Goal: Complete application form: Complete application form

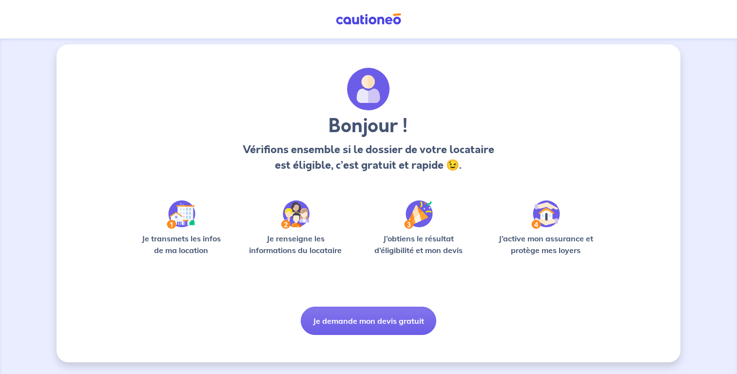
scroll to position [6, 0]
click at [365, 321] on button "Je demande mon devis gratuit" at bounding box center [369, 321] width 136 height 28
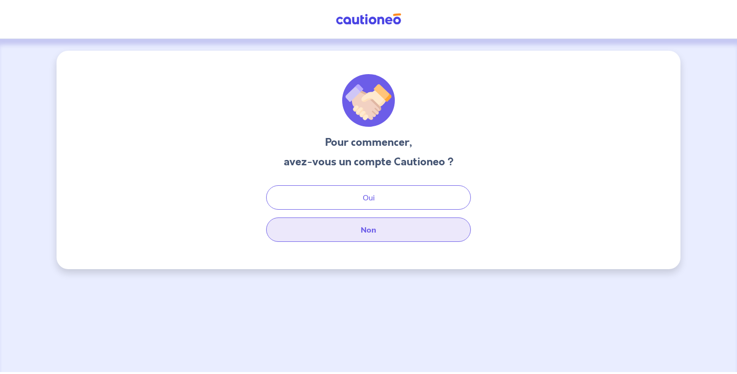
click at [352, 238] on button "Non" at bounding box center [368, 230] width 205 height 24
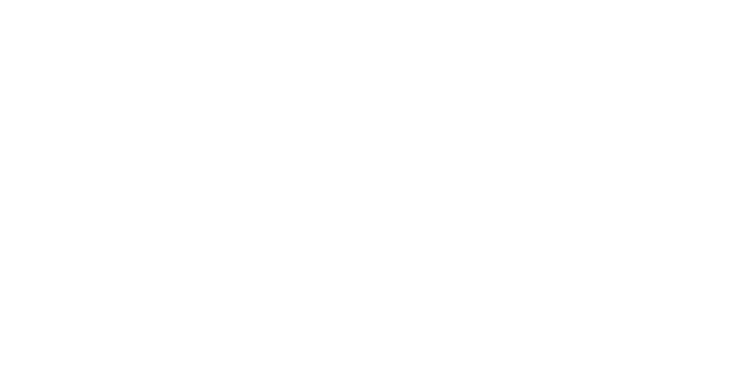
select select "FR"
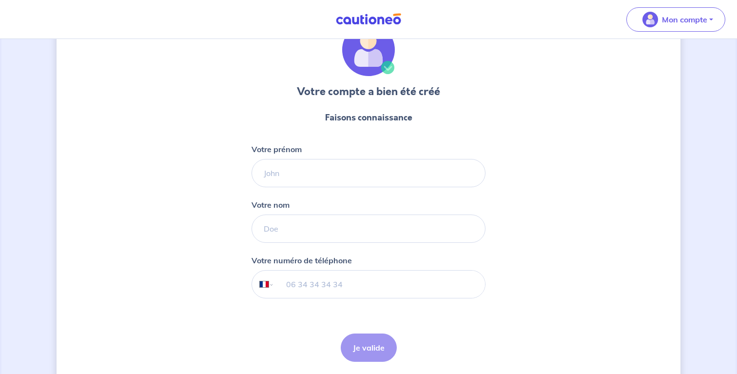
scroll to position [49, 0]
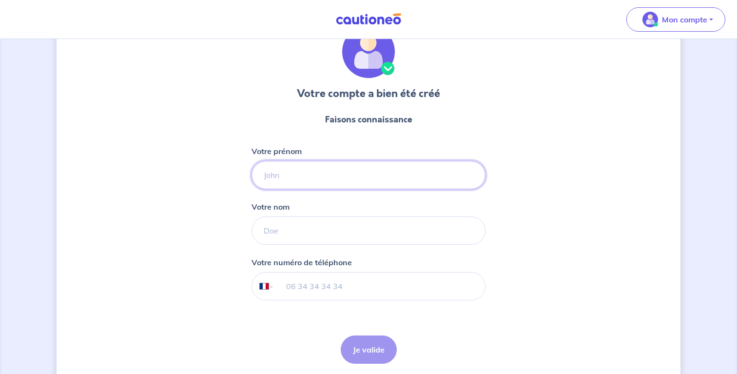
click at [295, 172] on input "Votre prénom" at bounding box center [369, 175] width 234 height 28
type input "Betsaleel"
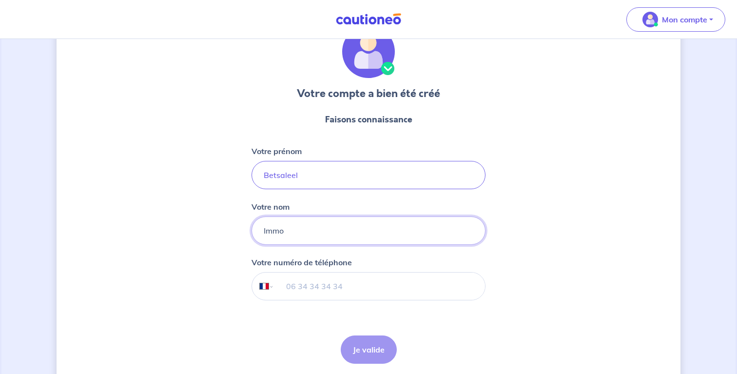
type input "Immo"
type input "06 68 33 77 34"
click at [369, 336] on button "Je valide" at bounding box center [369, 350] width 56 height 28
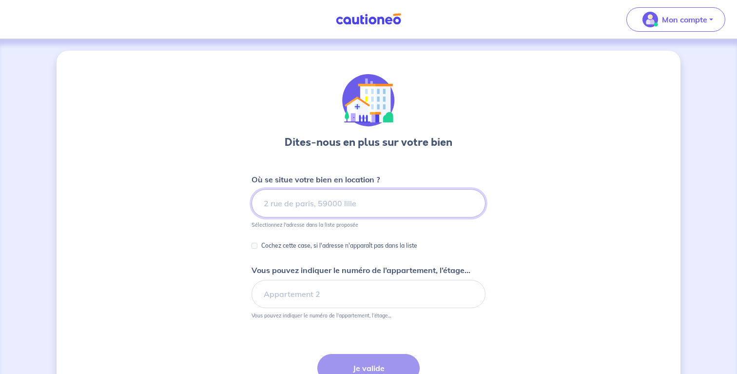
click at [340, 210] on input at bounding box center [369, 203] width 234 height 28
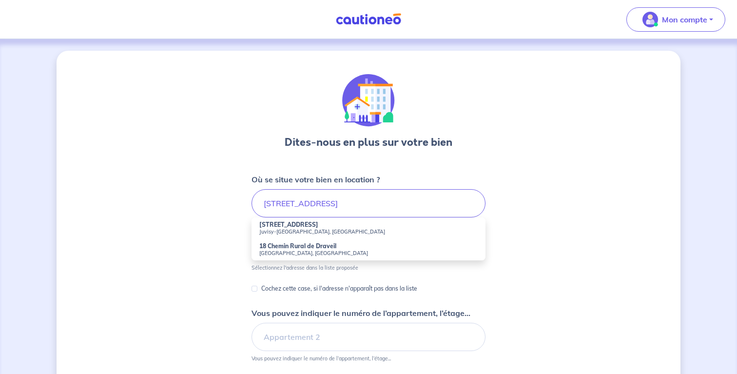
click at [327, 229] on small "Juvisy-sur-Orge, France" at bounding box center [368, 231] width 219 height 7
type input "18 Rue de Draveil, Juvisy-sur-Orge, France"
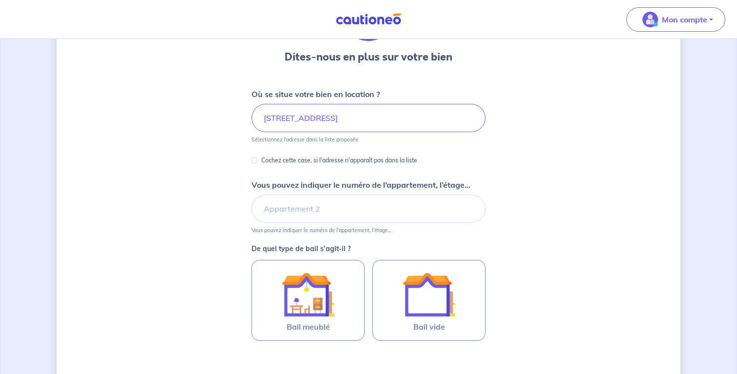
scroll to position [90, 0]
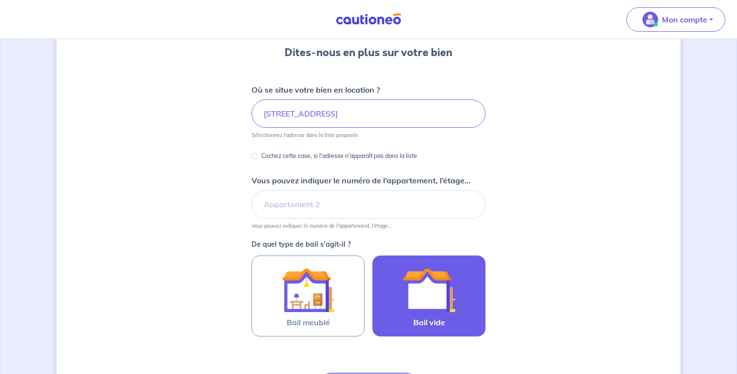
click at [450, 301] on img at bounding box center [429, 290] width 53 height 53
click at [0, 0] on input "Bail vide" at bounding box center [0, 0] width 0 height 0
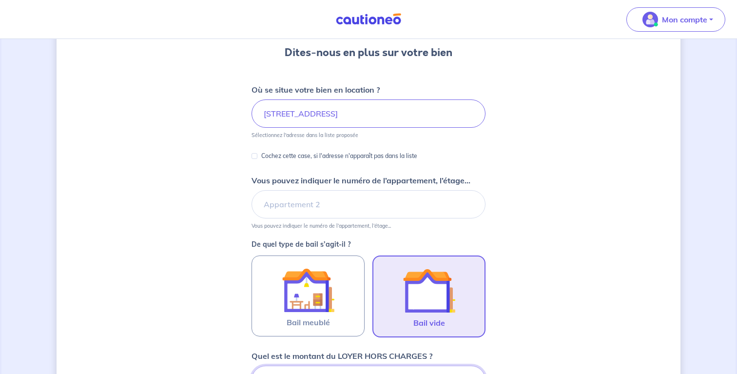
scroll to position [283, 0]
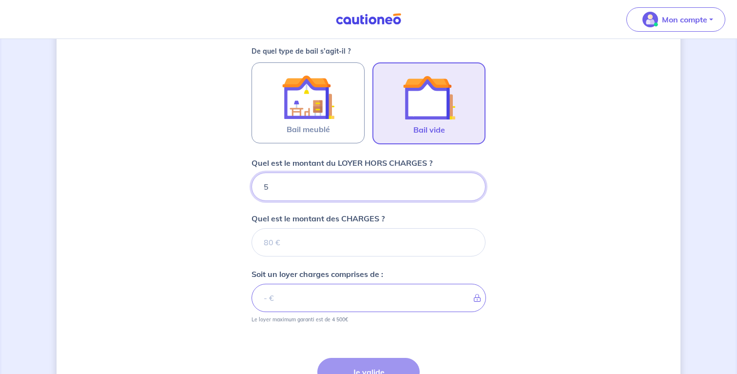
type input "52"
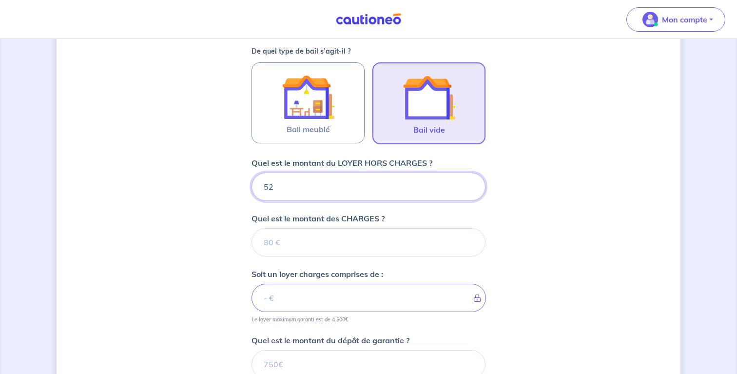
type input "520"
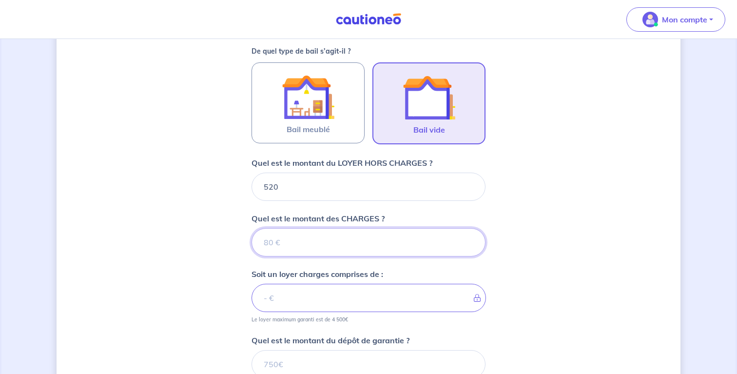
click at [306, 242] on input "Quel est le montant des CHARGES ?" at bounding box center [369, 242] width 234 height 28
type input "67"
type input "587"
type input "6"
type input "520"
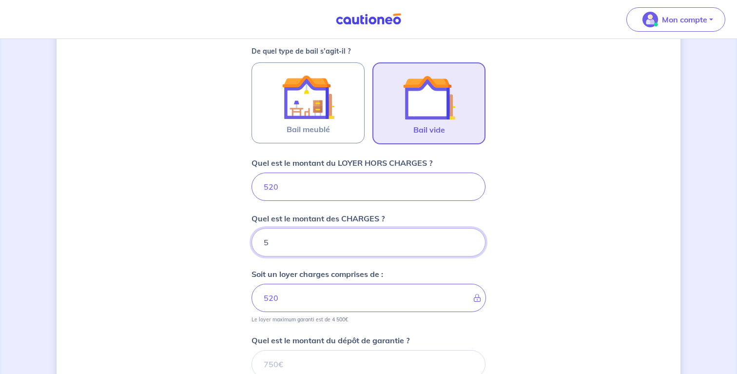
type input "57"
type input "577"
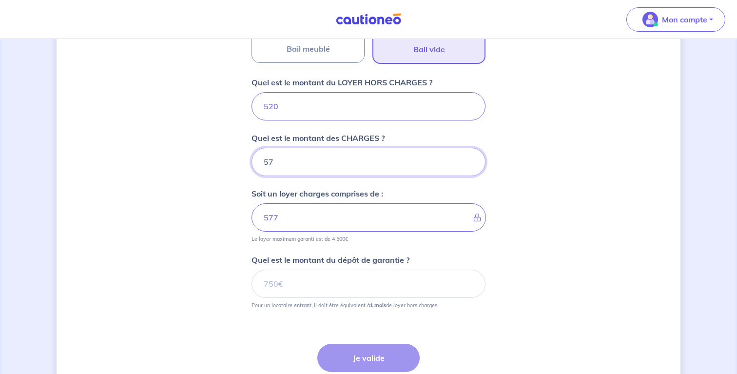
scroll to position [369, 0]
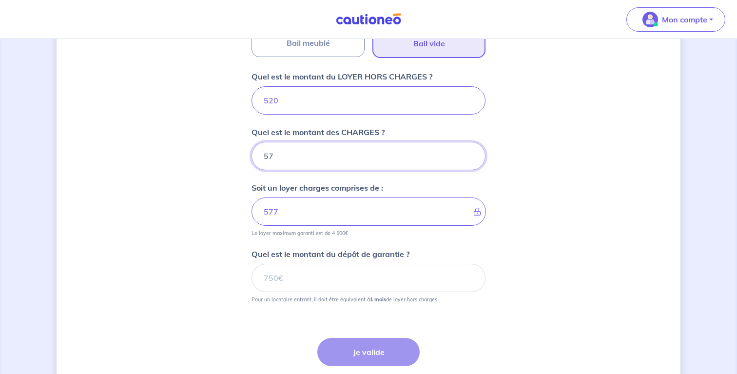
type input "57"
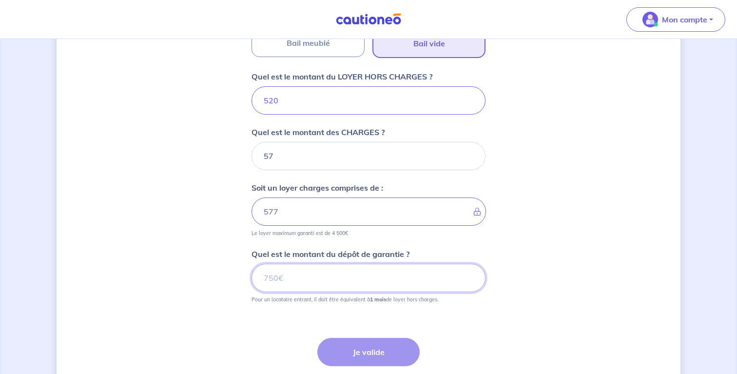
click at [389, 287] on input "Quel est le montant du dépôt de garantie ?" at bounding box center [369, 278] width 234 height 28
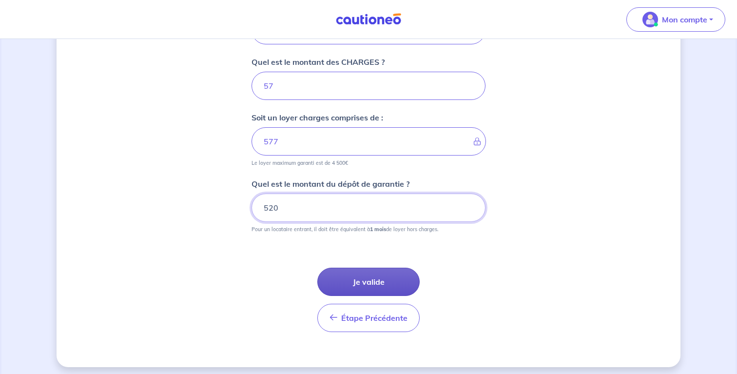
scroll to position [440, 0]
type input "520"
click at [373, 281] on button "Je valide" at bounding box center [369, 281] width 102 height 28
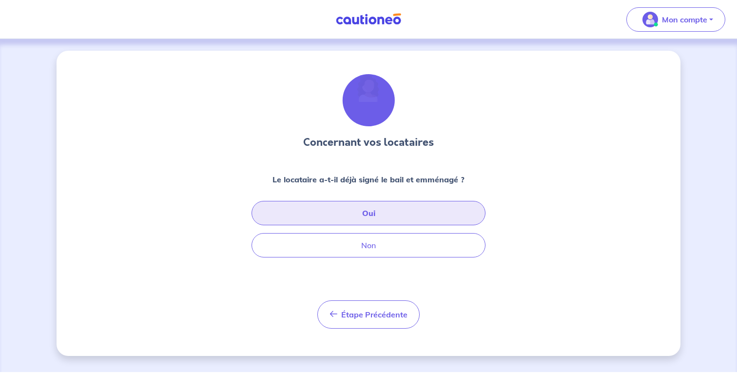
click at [384, 219] on button "Oui" at bounding box center [369, 213] width 234 height 24
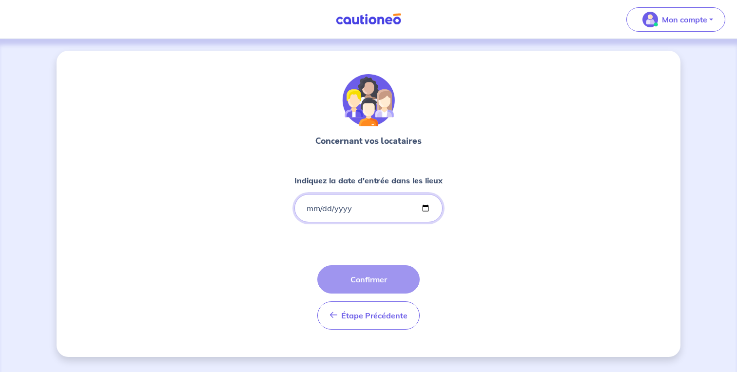
click at [307, 205] on input "Indiquez la date d'entrée dans les lieux" at bounding box center [369, 208] width 148 height 28
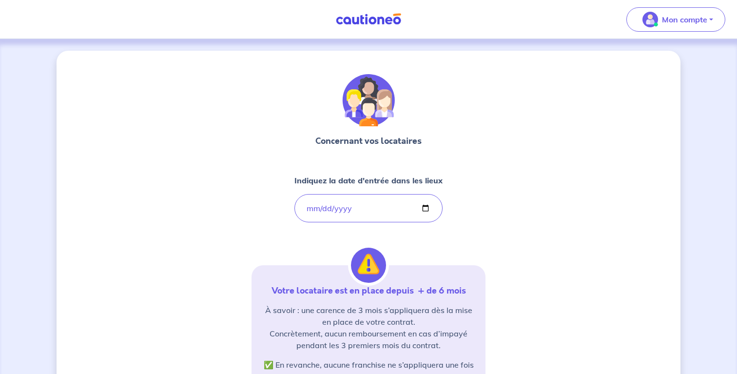
type input "2023-11-03"
click at [398, 240] on div "Concernant vos locataires Indiquez la date d'entrée dans les lieux 2023-11-03 V…" at bounding box center [369, 295] width 234 height 443
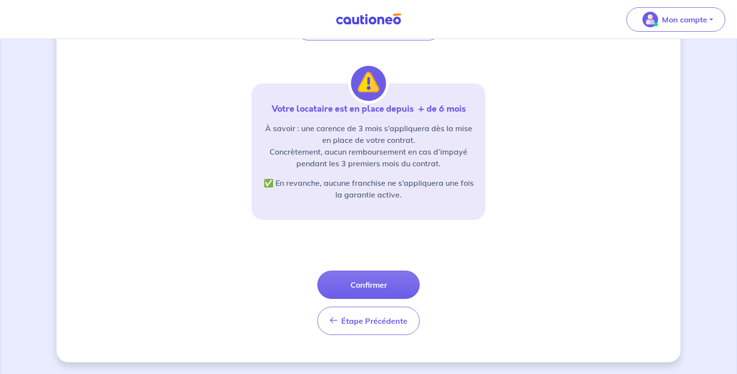
scroll to position [182, 0]
click at [365, 281] on button "Confirmer" at bounding box center [369, 285] width 102 height 28
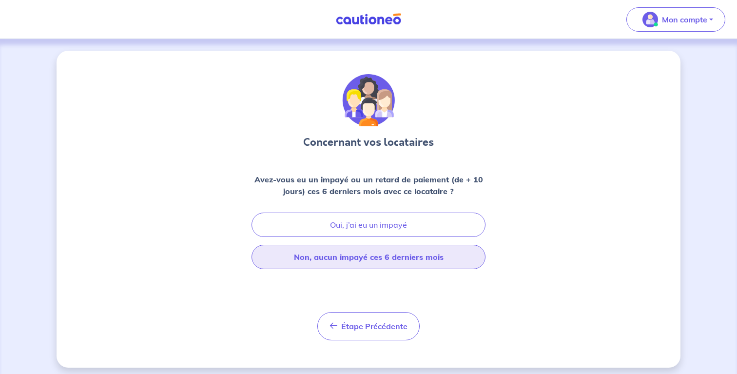
click at [367, 263] on button "Non, aucun impayé ces 6 derniers mois" at bounding box center [369, 257] width 234 height 24
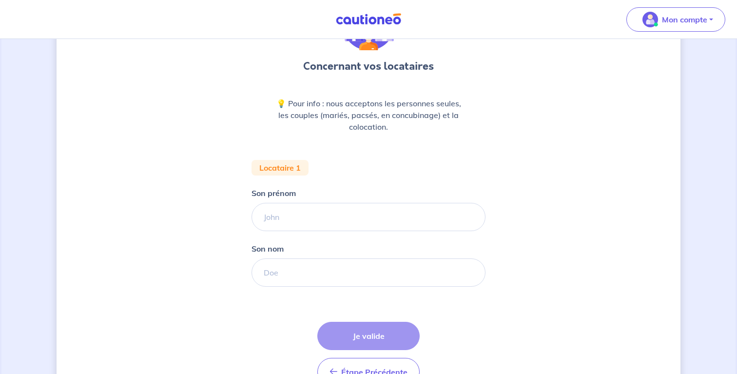
scroll to position [76, 0]
click at [327, 222] on input "Son prénom" at bounding box center [369, 217] width 234 height 28
click at [312, 282] on input "Son nom" at bounding box center [369, 272] width 234 height 28
drag, startPoint x: 297, startPoint y: 220, endPoint x: 123, endPoint y: 219, distance: 173.2
click at [123, 219] on div "Concernant vos locataires 💡 Pour info : nous acceptons les personnes seules, le…" at bounding box center [369, 198] width 624 height 447
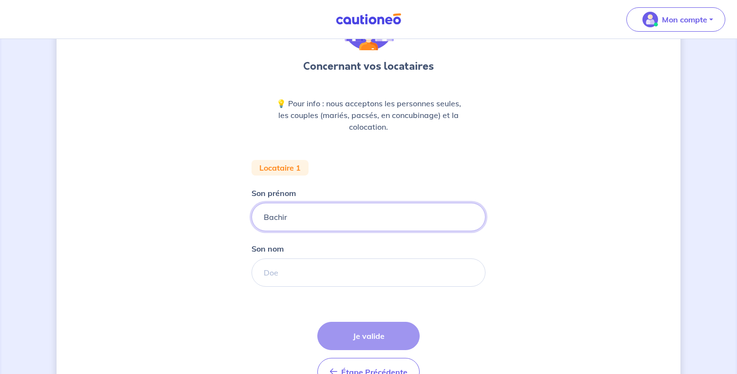
type input "Bachir"
click at [294, 274] on input "Son nom" at bounding box center [369, 272] width 234 height 28
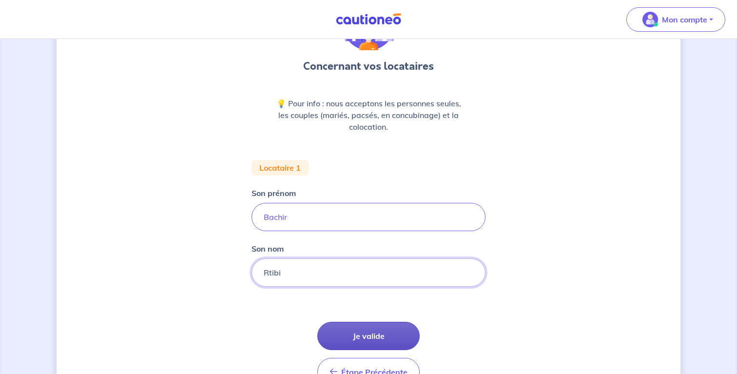
type input "Rtibi"
click at [364, 329] on button "Je valide" at bounding box center [369, 336] width 102 height 28
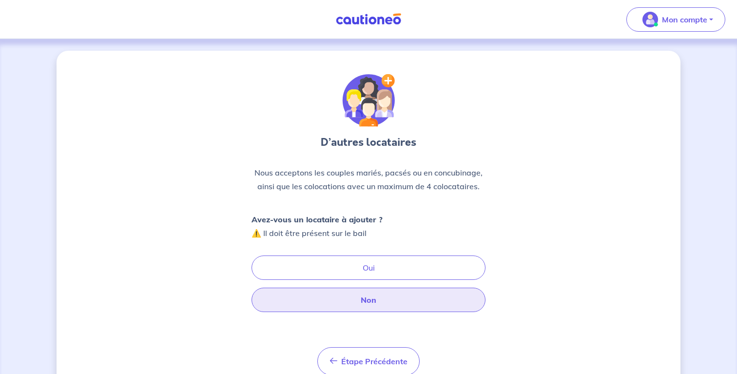
click at [371, 301] on button "Non" at bounding box center [369, 300] width 234 height 24
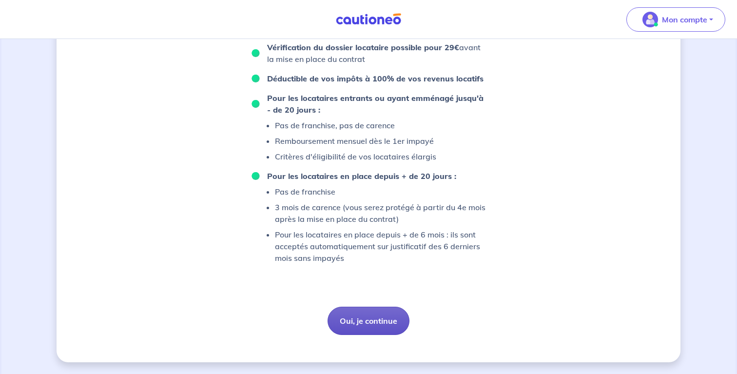
scroll to position [585, 0]
click at [367, 322] on button "Oui, je continue" at bounding box center [369, 321] width 82 height 28
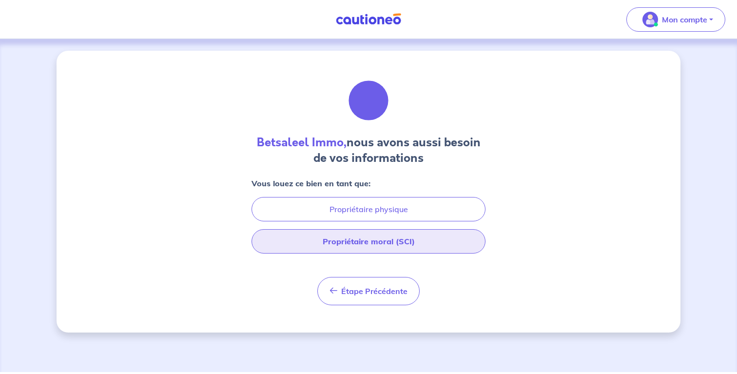
click at [381, 246] on button "Propriétaire moral (SCI)" at bounding box center [369, 241] width 234 height 24
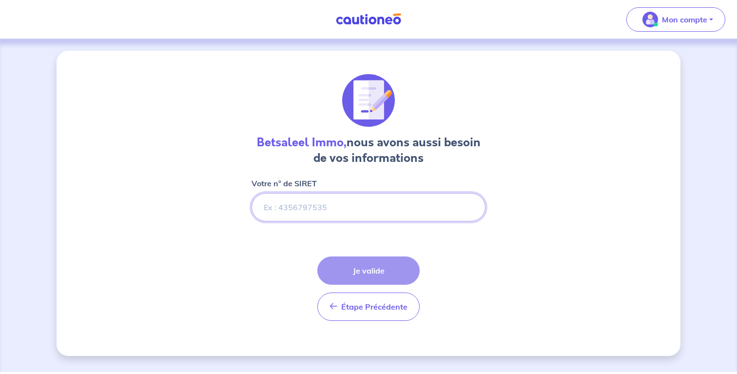
click at [327, 216] on input "Votre n° de SIRET" at bounding box center [369, 207] width 234 height 28
paste input "98796605800016"
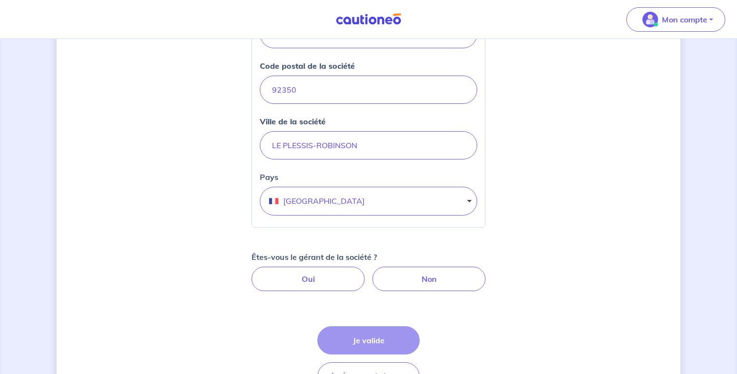
scroll to position [361, 0]
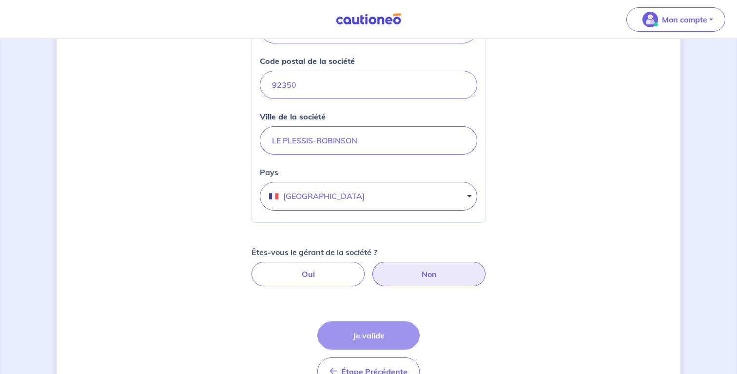
type input "98796605800016"
click at [408, 276] on label "Non" at bounding box center [429, 274] width 113 height 24
click at [372, 268] on input "Non" at bounding box center [369, 265] width 6 height 6
radio input "true"
select select "FR"
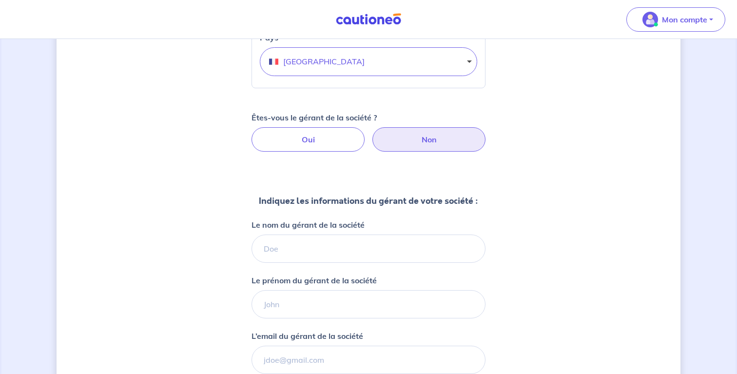
scroll to position [496, 0]
type input "Gourdet"
type input "Annabelle"
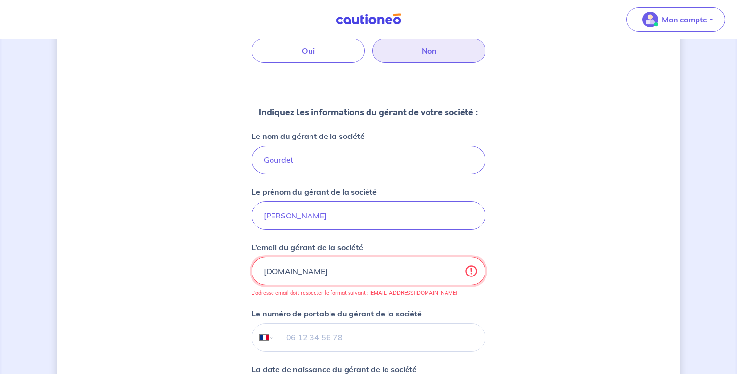
scroll to position [609, 0]
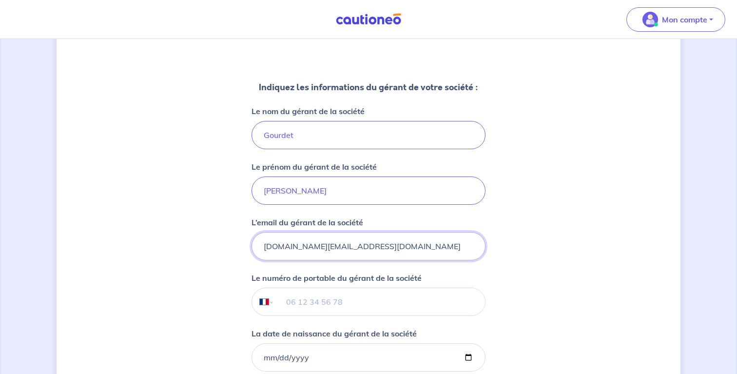
type input "betsaleel.immo@gmail.com"
click at [321, 299] on input "tel" at bounding box center [380, 301] width 211 height 27
type input "06 68 33 77 34"
click at [262, 357] on input "La date de naissance du gérant de la société" at bounding box center [369, 357] width 234 height 28
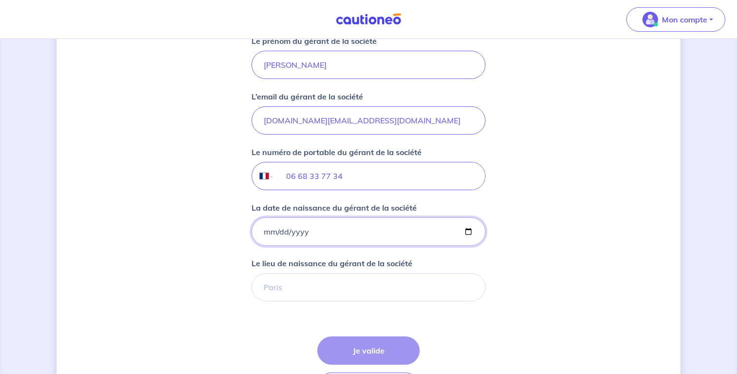
scroll to position [740, 0]
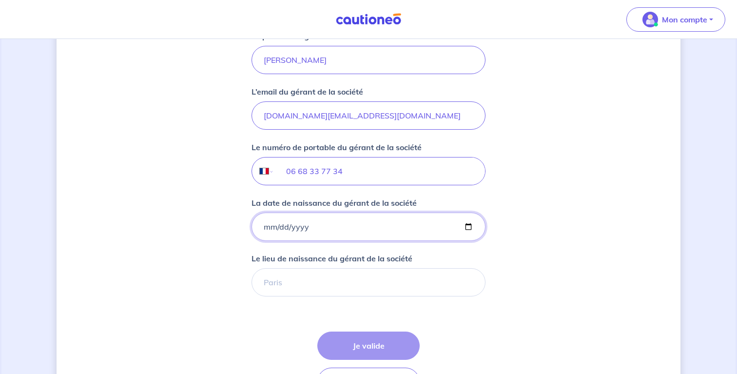
type input "1991-06-06"
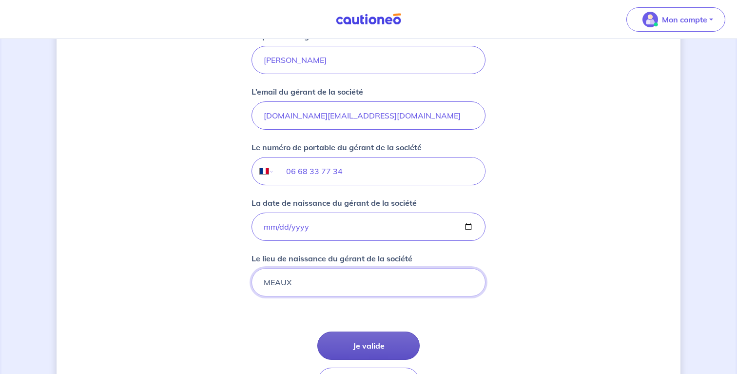
type input "MEAUX"
click at [381, 341] on button "Je valide" at bounding box center [369, 346] width 102 height 28
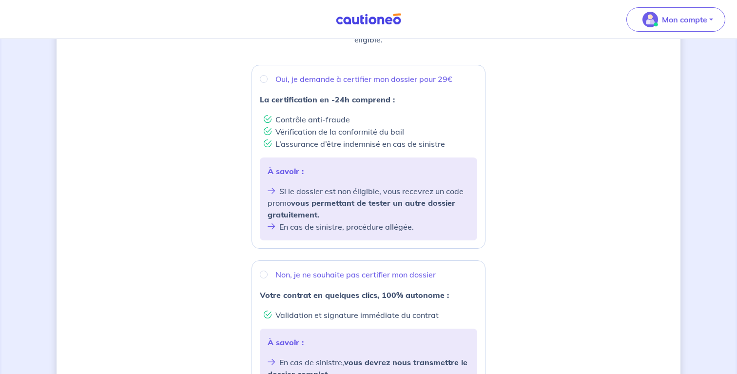
scroll to position [161, 0]
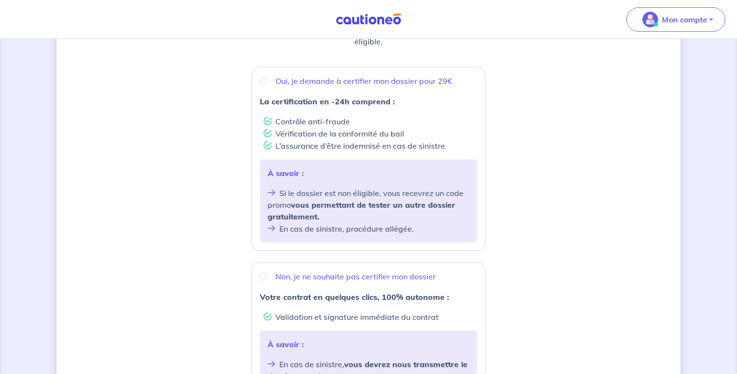
click at [267, 80] on input "Oui, je demande à certifier mon dossier pour 29€" at bounding box center [264, 81] width 8 height 8
radio input "true"
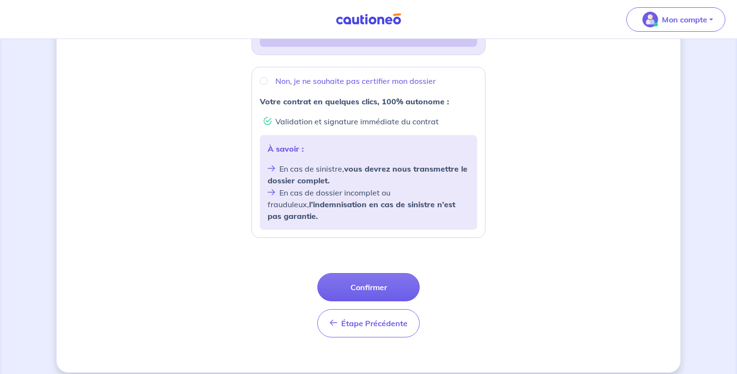
scroll to position [356, 0]
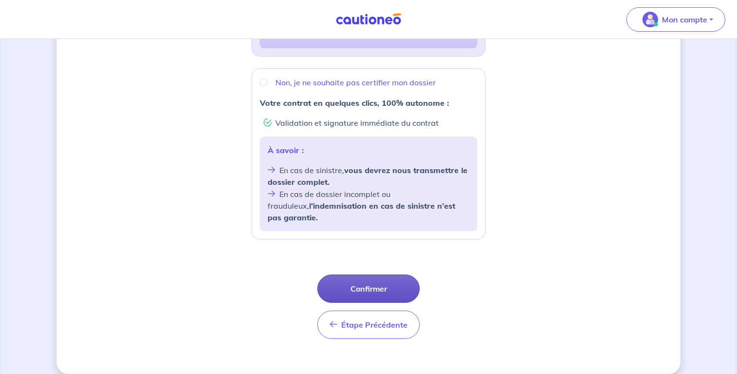
click at [384, 275] on button "Confirmer" at bounding box center [369, 289] width 102 height 28
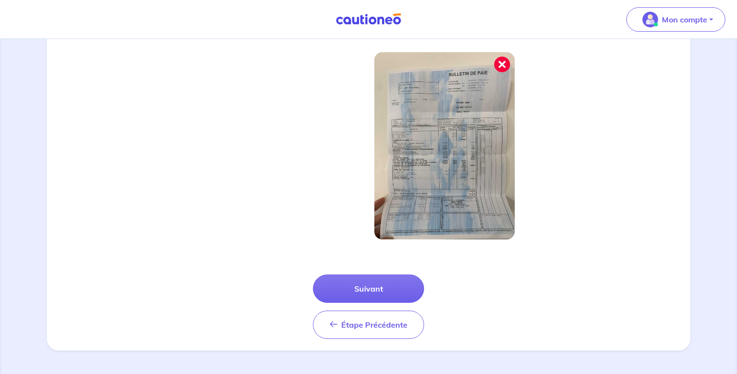
scroll to position [324, 0]
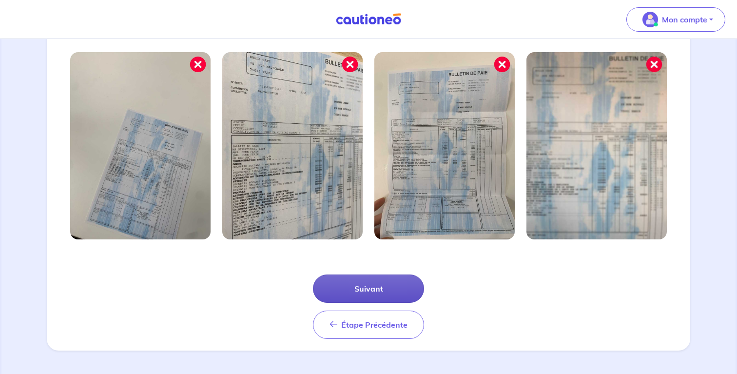
click at [369, 295] on button "Suivant" at bounding box center [368, 289] width 111 height 28
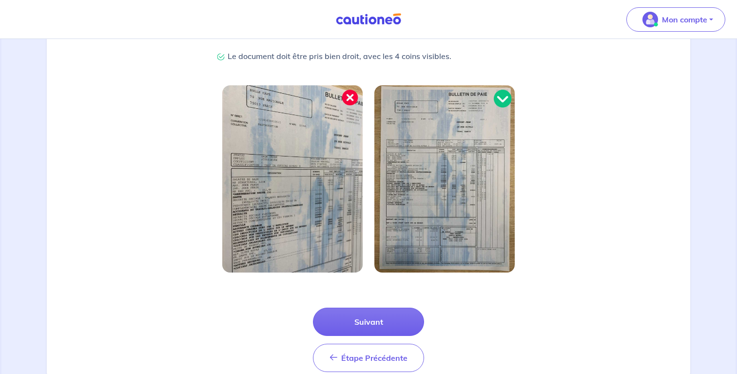
scroll to position [244, 0]
click at [383, 310] on button "Suivant" at bounding box center [368, 322] width 111 height 28
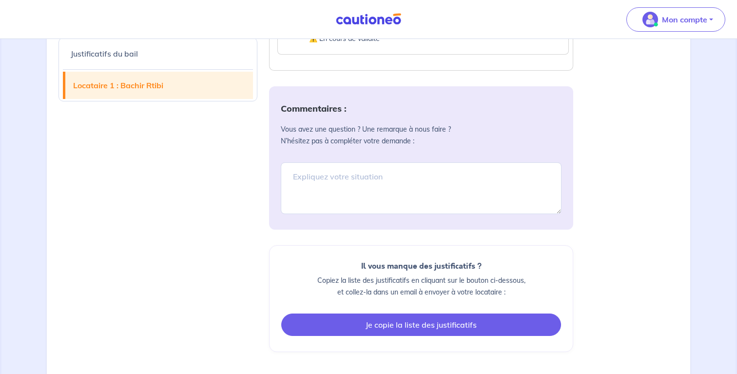
click at [437, 336] on button "Je copie la liste des justificatifs" at bounding box center [421, 325] width 280 height 22
